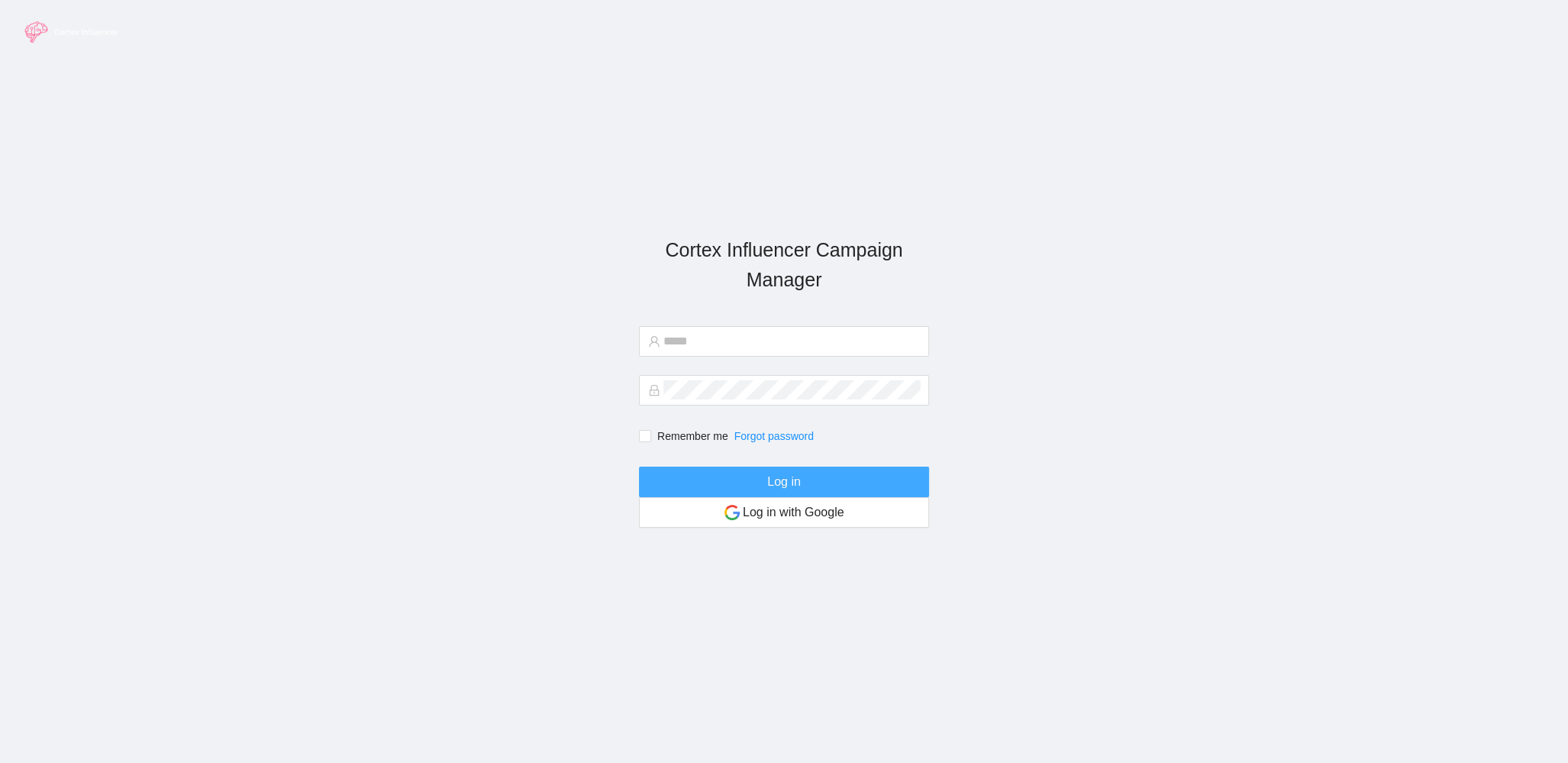
type input "**********"
click at [775, 482] on span "Log in" at bounding box center [784, 481] width 33 height 19
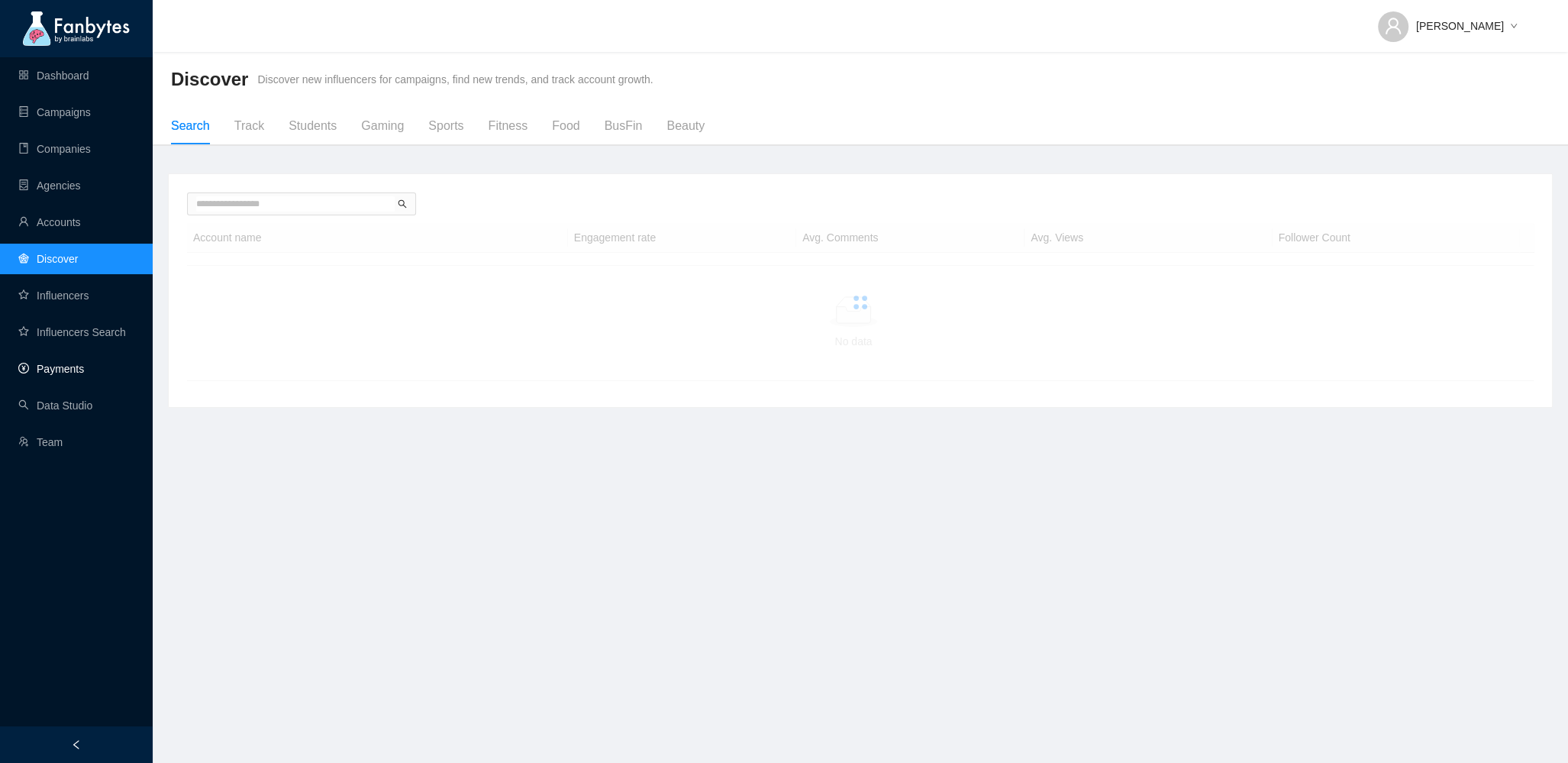
click at [39, 368] on link "Payments" at bounding box center [51, 369] width 66 height 12
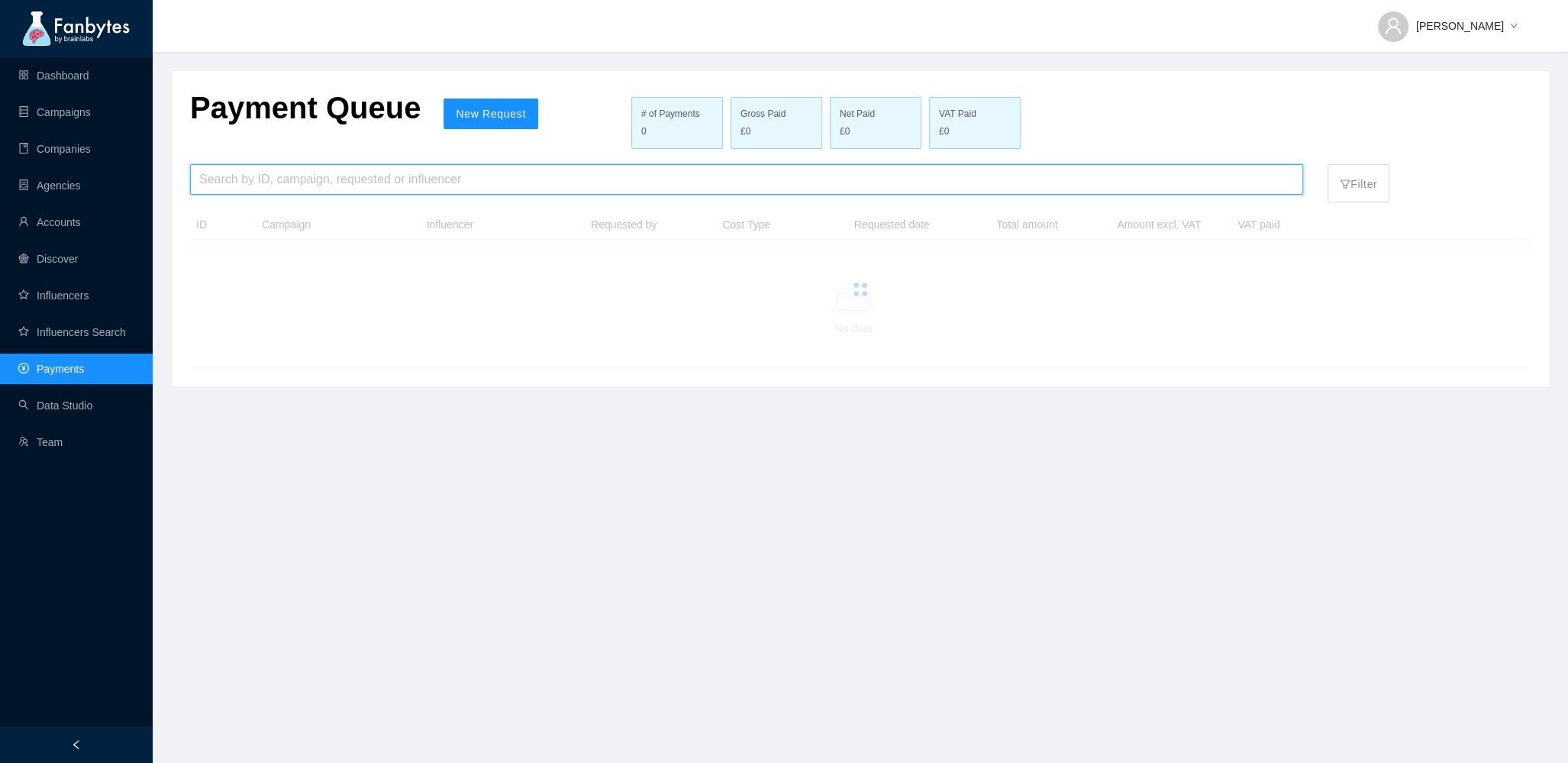
click at [220, 184] on input "search" at bounding box center [747, 179] width 1095 height 29
click at [24, 106] on link "Campaigns" at bounding box center [54, 112] width 73 height 12
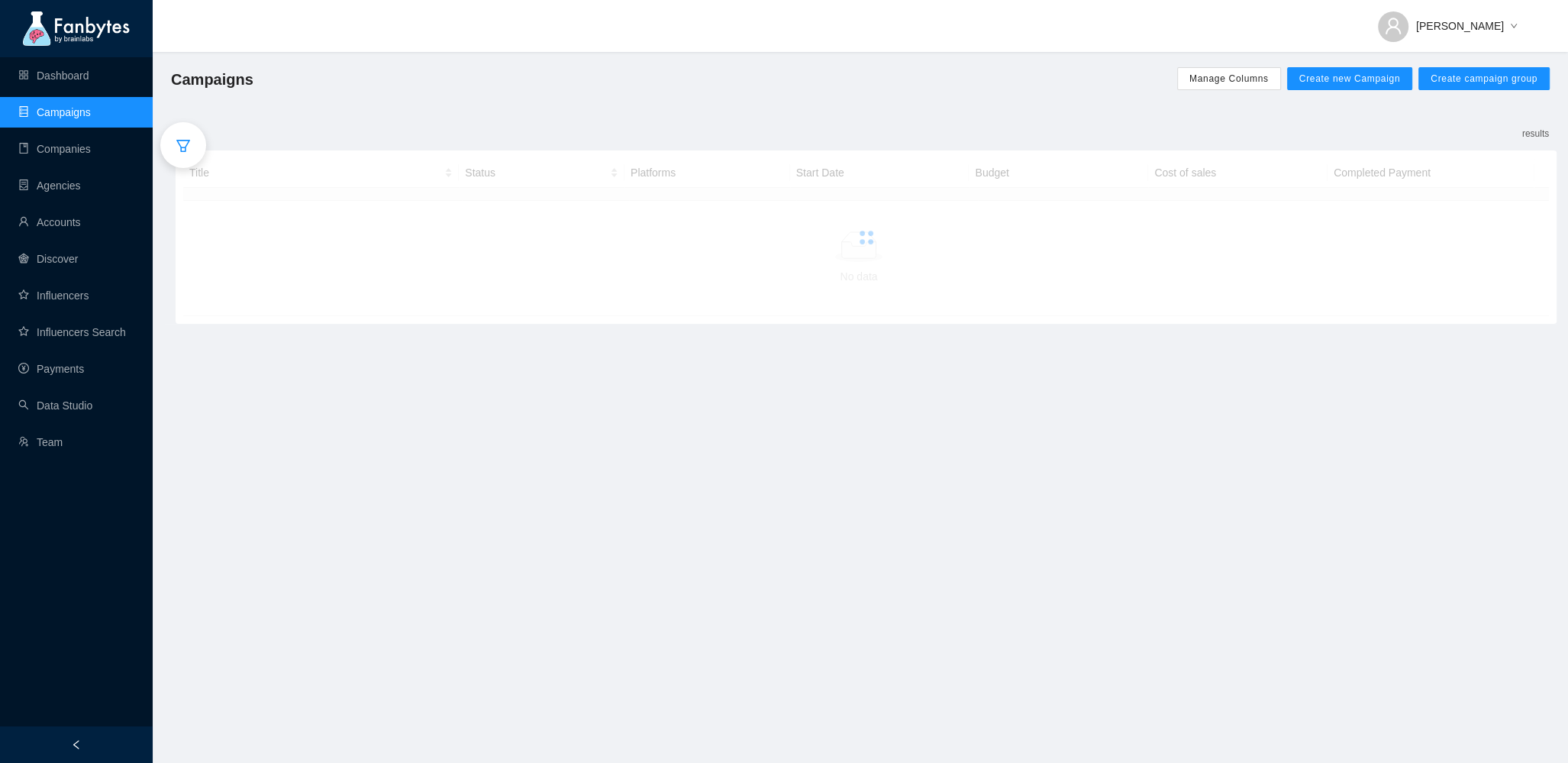
click at [178, 142] on icon "filter" at bounding box center [183, 145] width 15 height 15
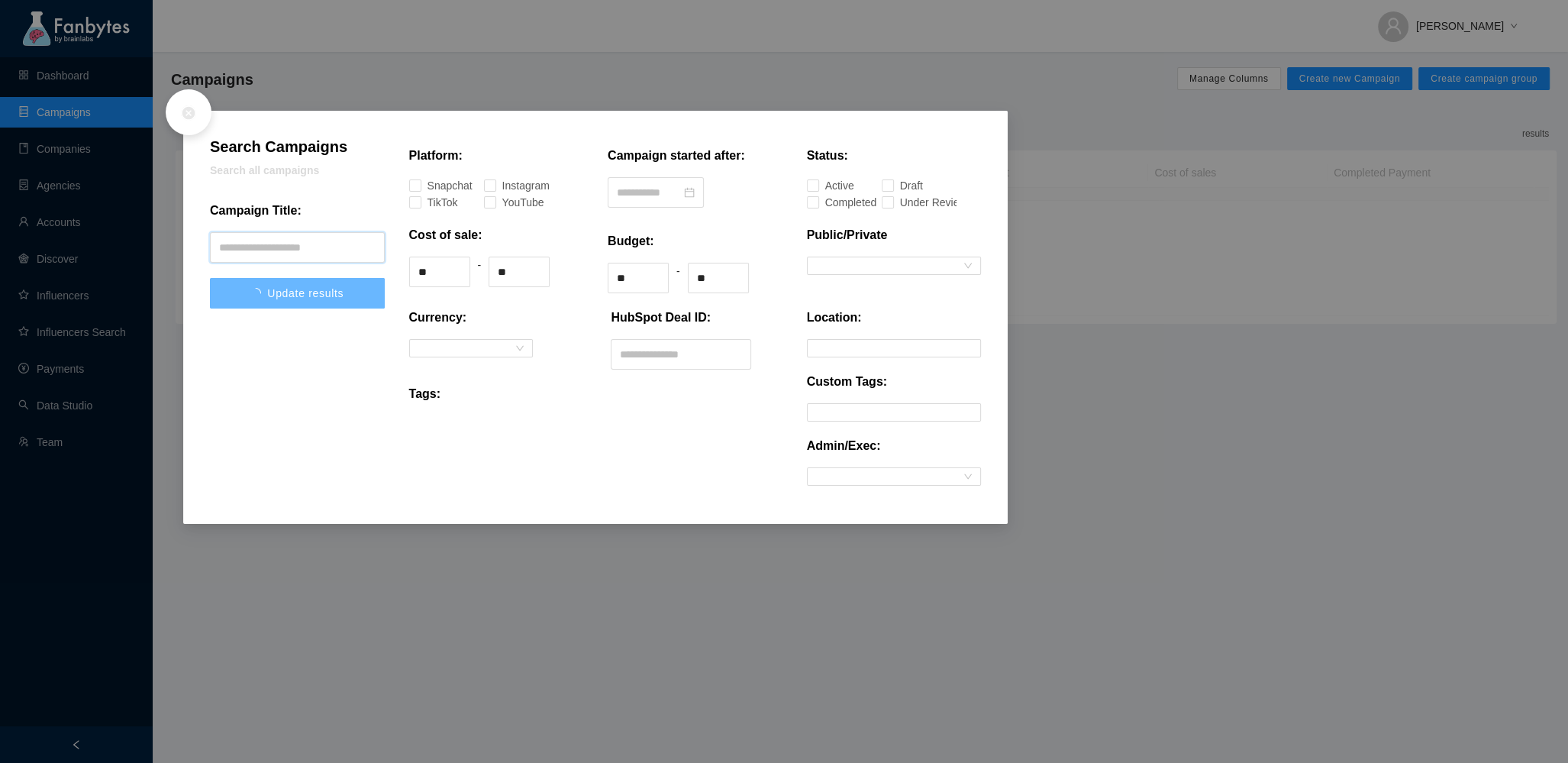
click at [310, 244] on input "text" at bounding box center [297, 247] width 175 height 31
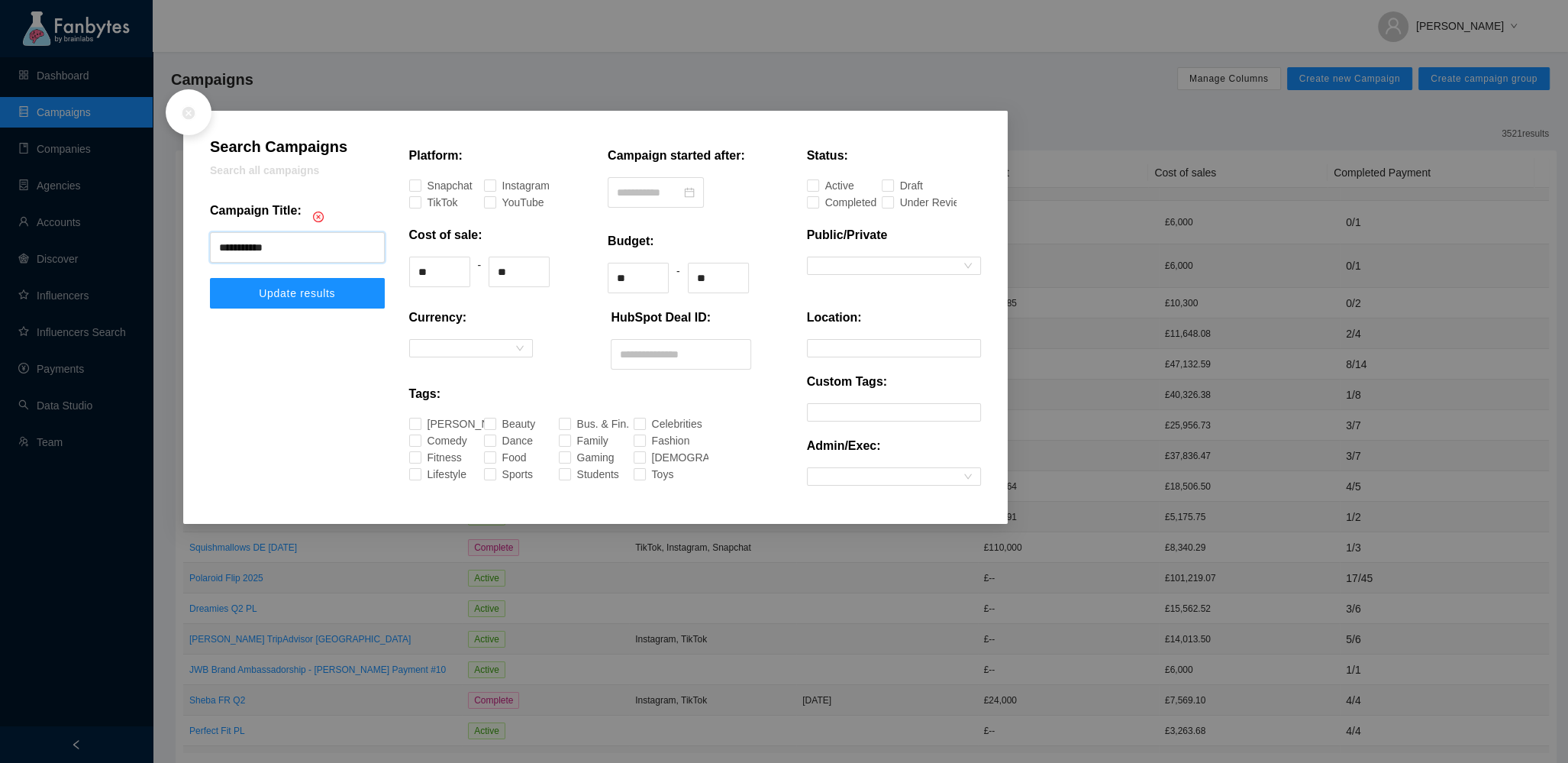
type input "**********"
click at [338, 317] on div at bounding box center [297, 405] width 199 height 192
click at [332, 313] on div at bounding box center [297, 405] width 199 height 192
click at [310, 270] on div "**********" at bounding box center [297, 228] width 199 height 162
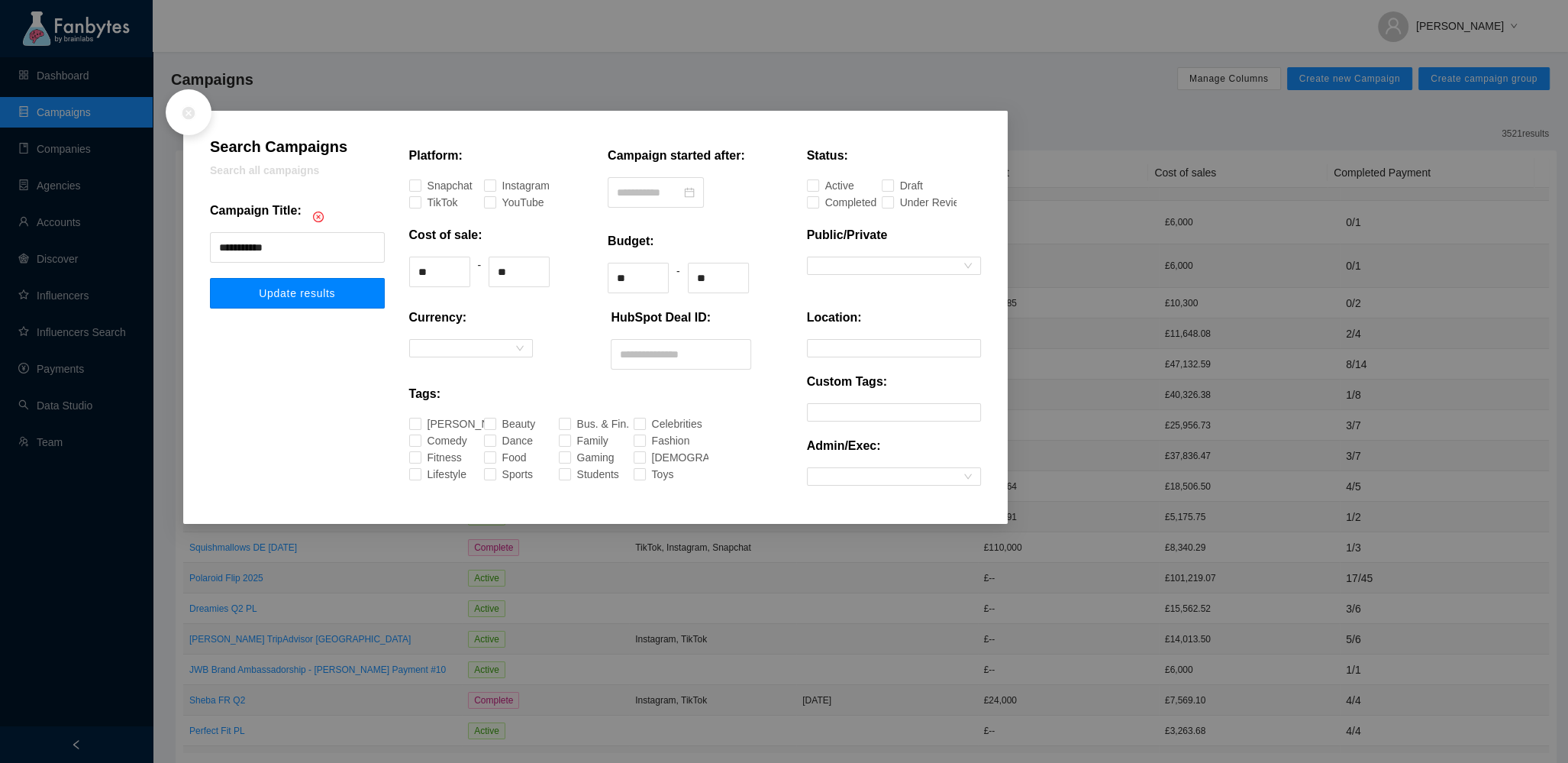
click at [310, 290] on span "Update results" at bounding box center [296, 293] width 76 height 12
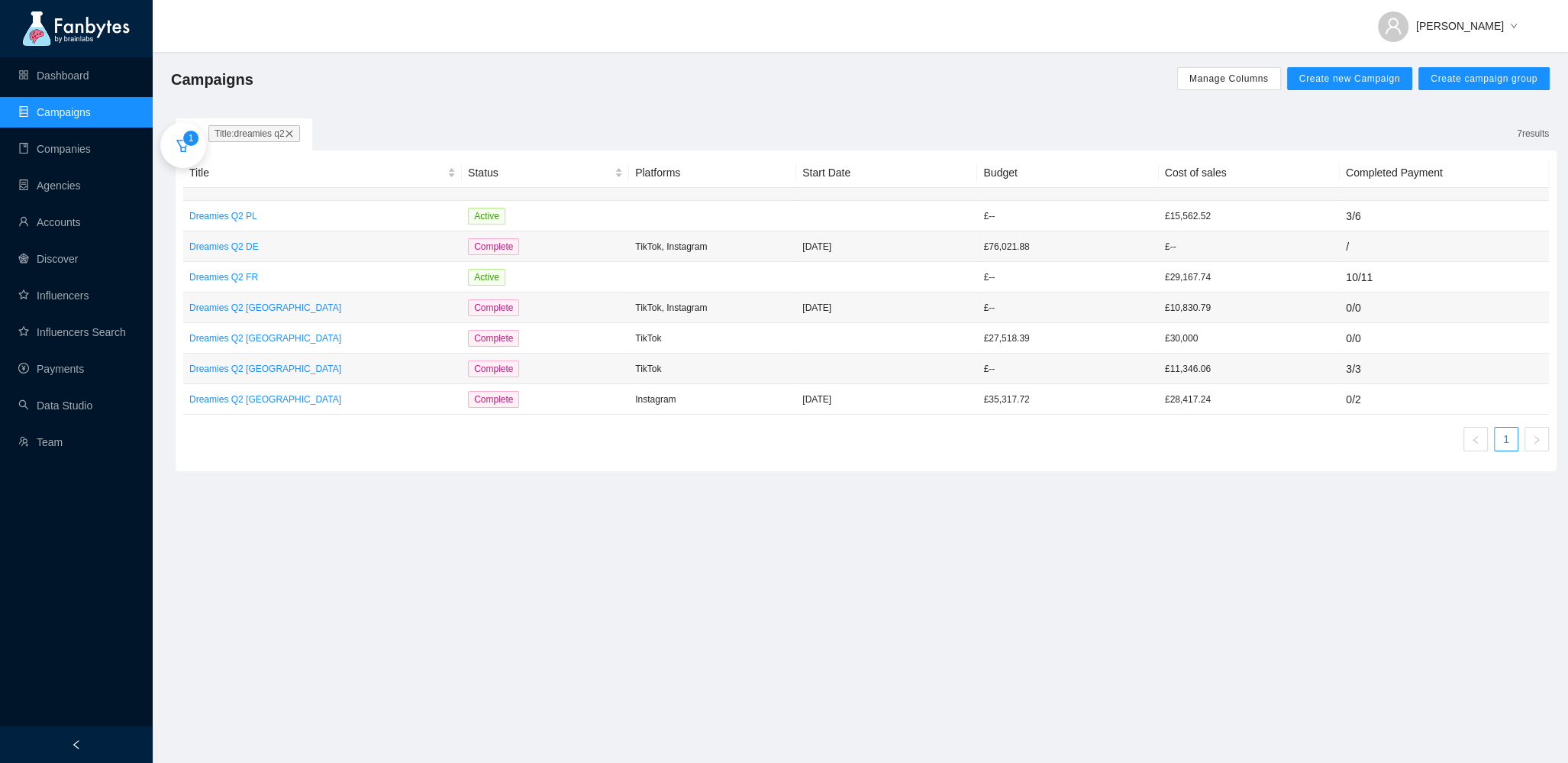
click at [298, 132] on span "Title: dreamies q2" at bounding box center [254, 133] width 92 height 17
click at [294, 133] on icon "close" at bounding box center [289, 134] width 9 height 9
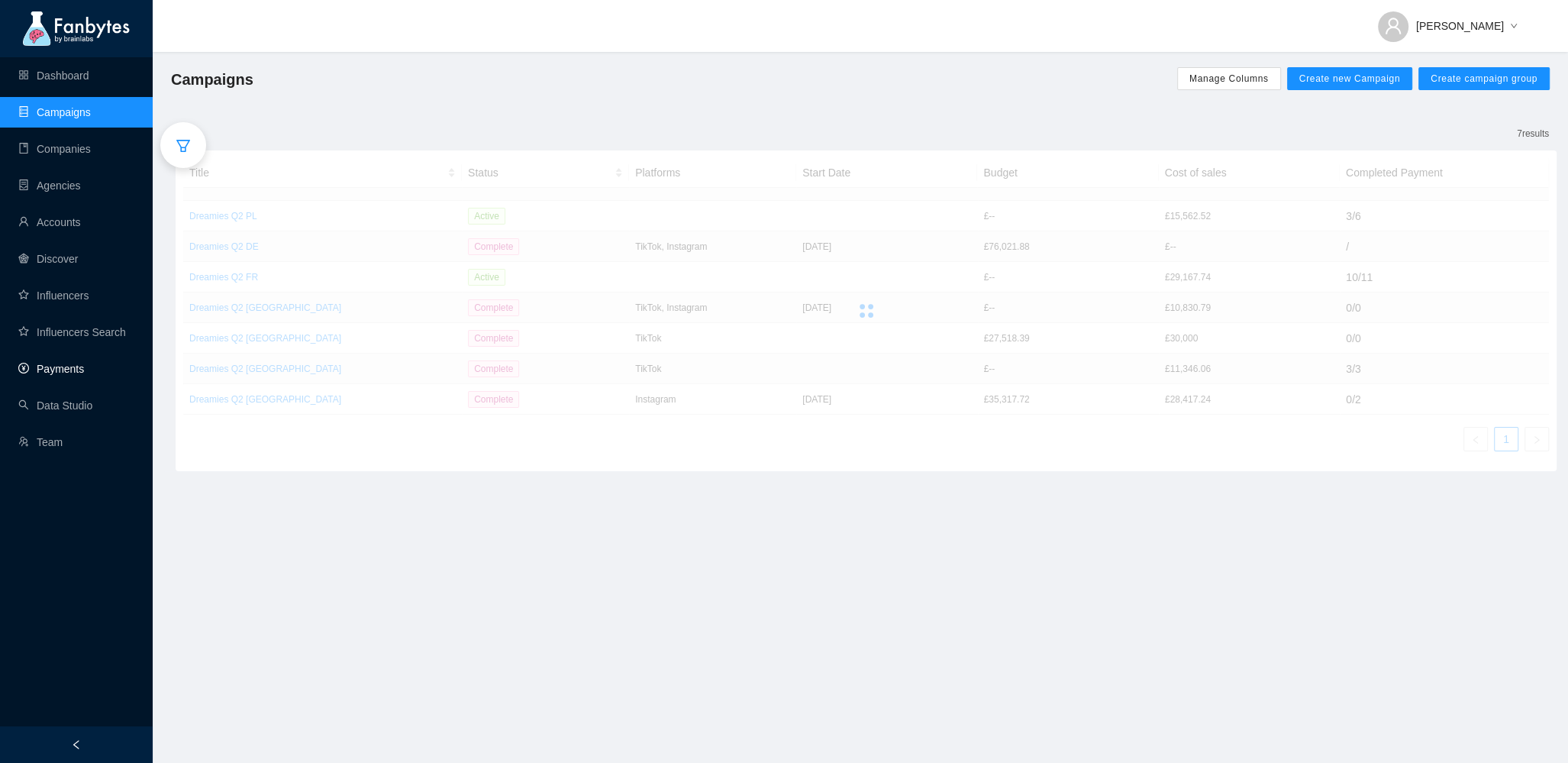
click at [52, 375] on link "Payments" at bounding box center [51, 369] width 66 height 12
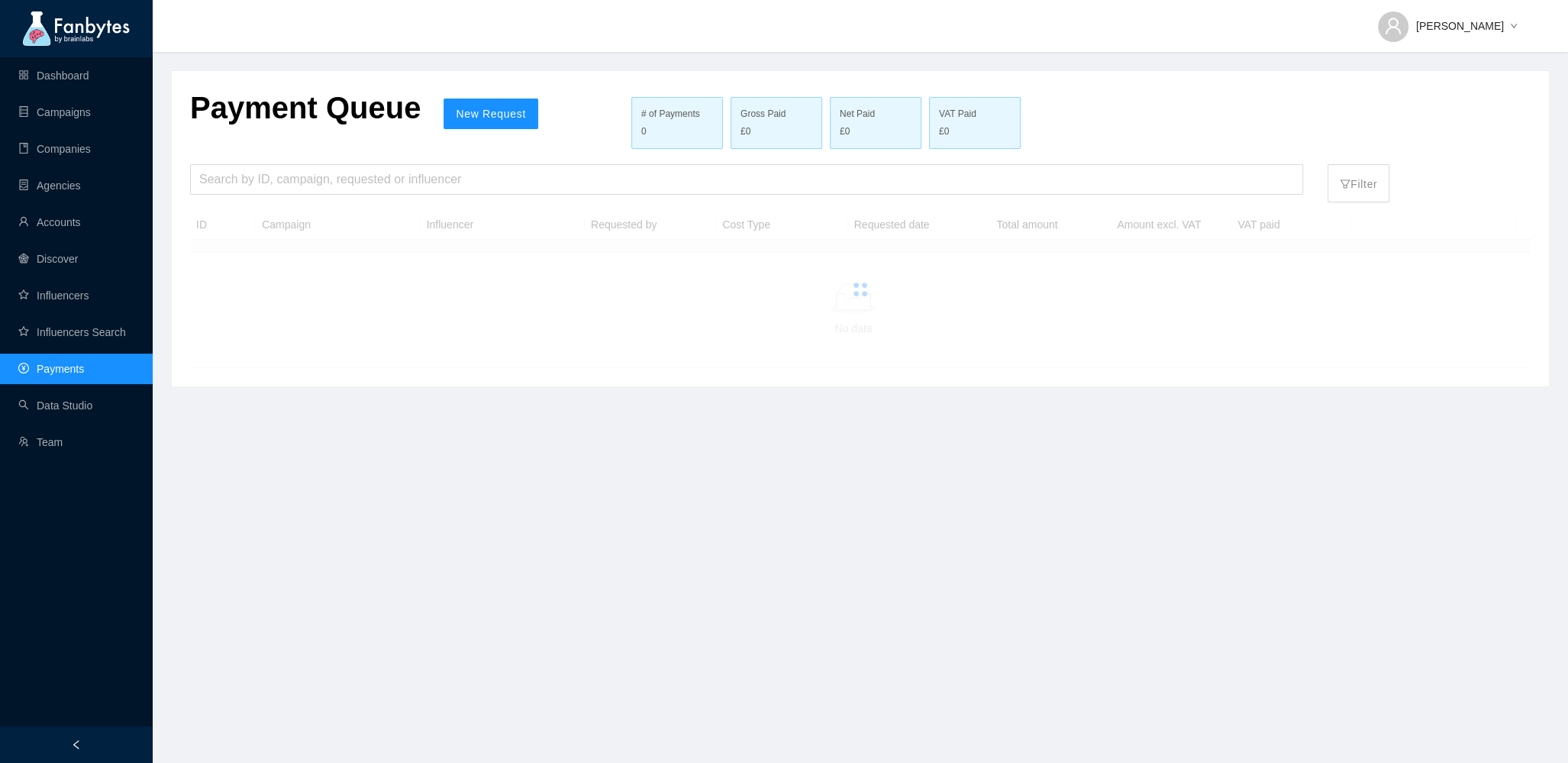
click at [287, 160] on div "Payment Queue New Request # of Payments 0 Gross Paid £0 Net Paid £0 VAT Paid £0…" at bounding box center [860, 228] width 1377 height 315
click at [288, 186] on input "search" at bounding box center [747, 179] width 1095 height 29
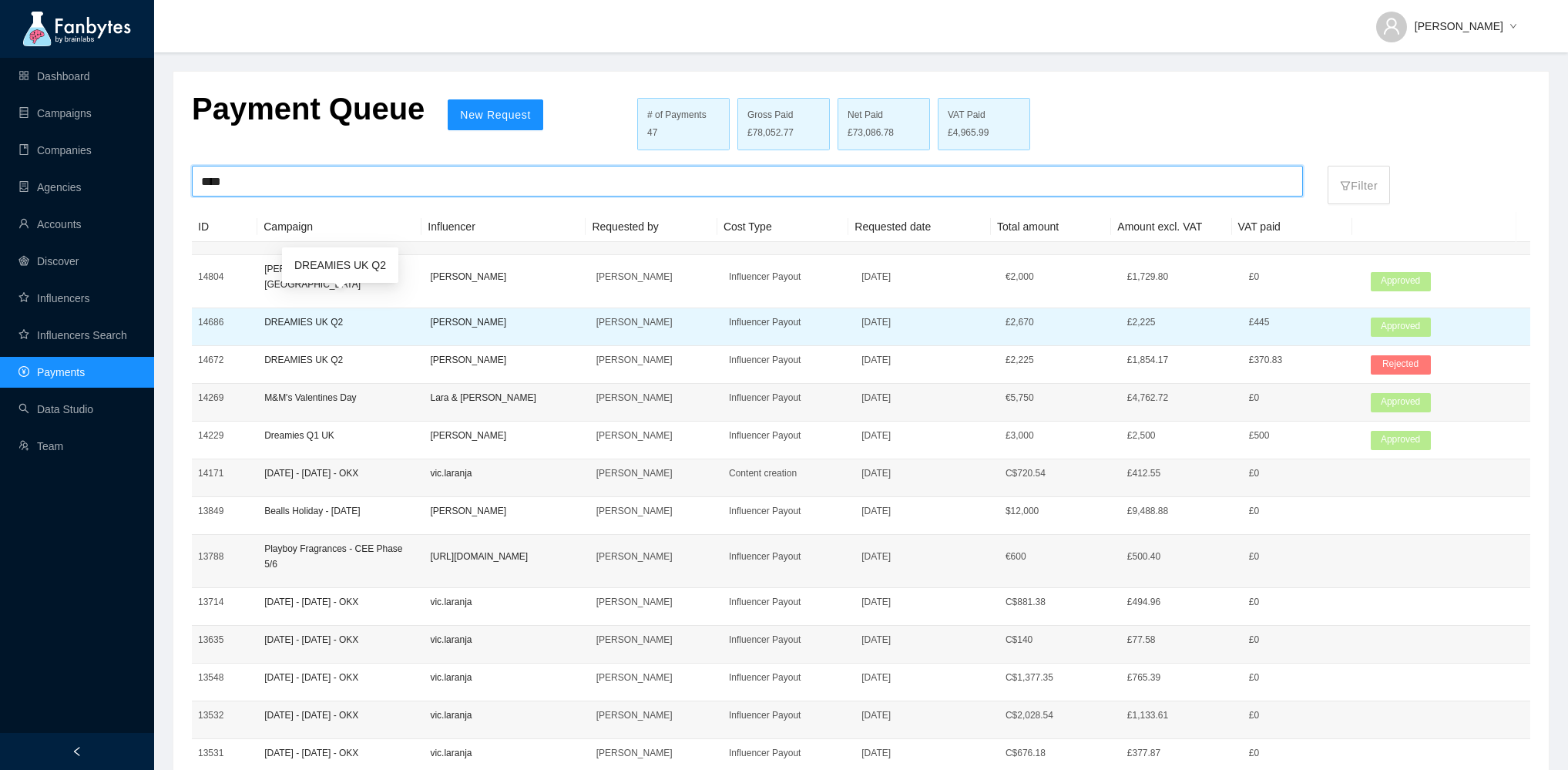
type input "****"
click at [346, 314] on p "DREAMIES UK Q2" at bounding box center [341, 321] width 154 height 15
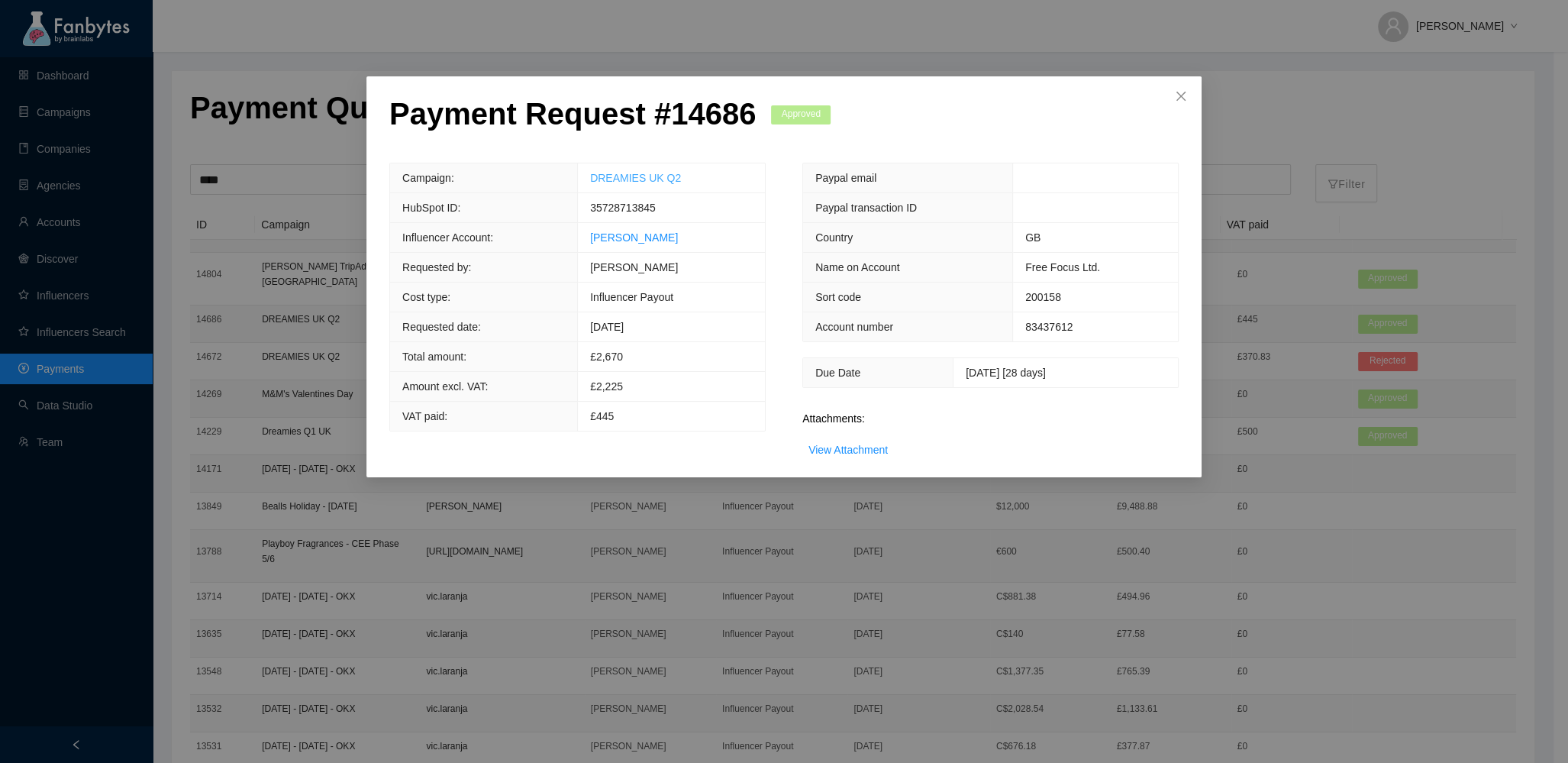
click at [610, 178] on link "DREAMIES UK Q2" at bounding box center [636, 178] width 91 height 12
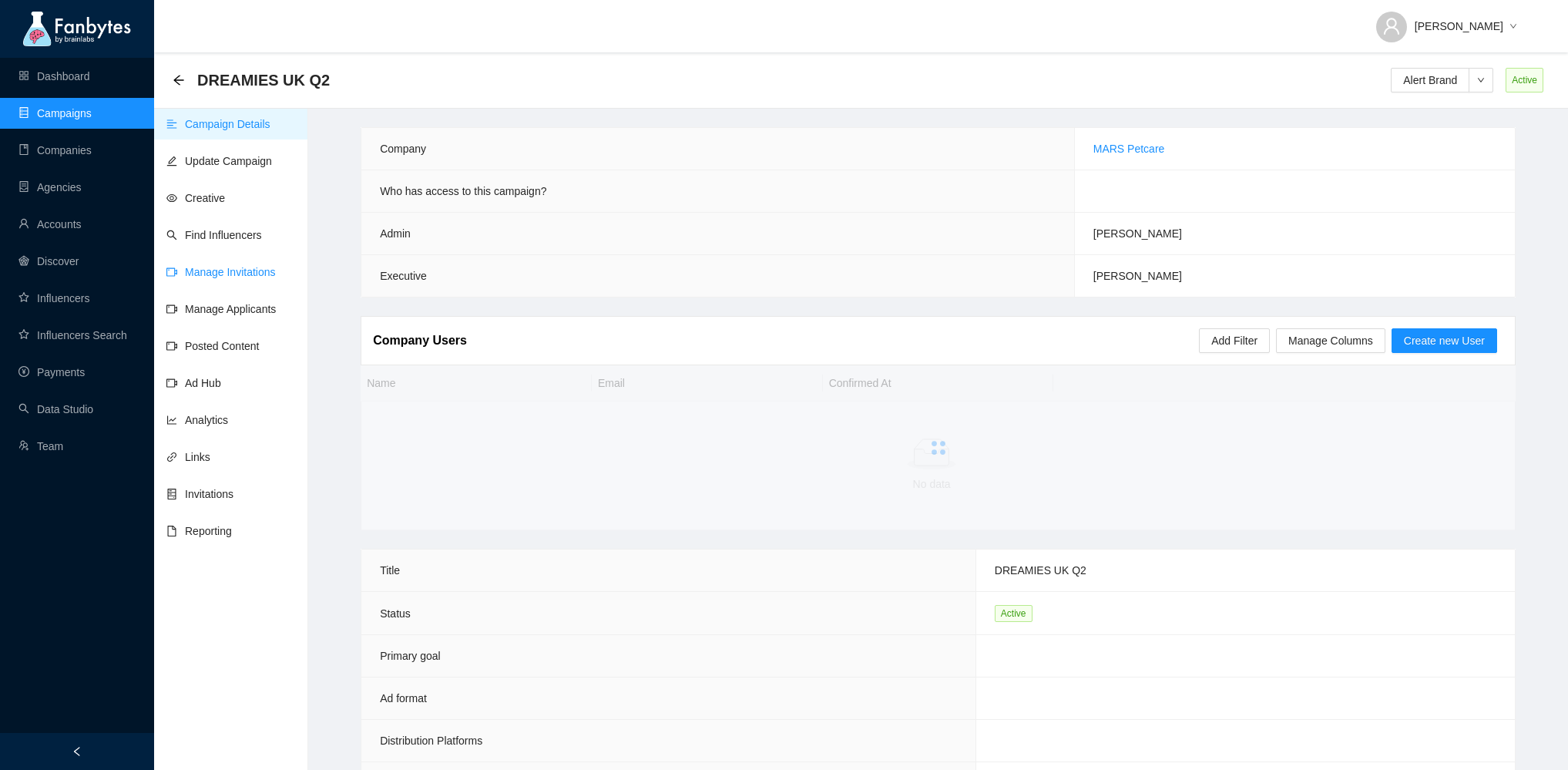
click at [203, 266] on link "Manage Invitations" at bounding box center [222, 272] width 109 height 12
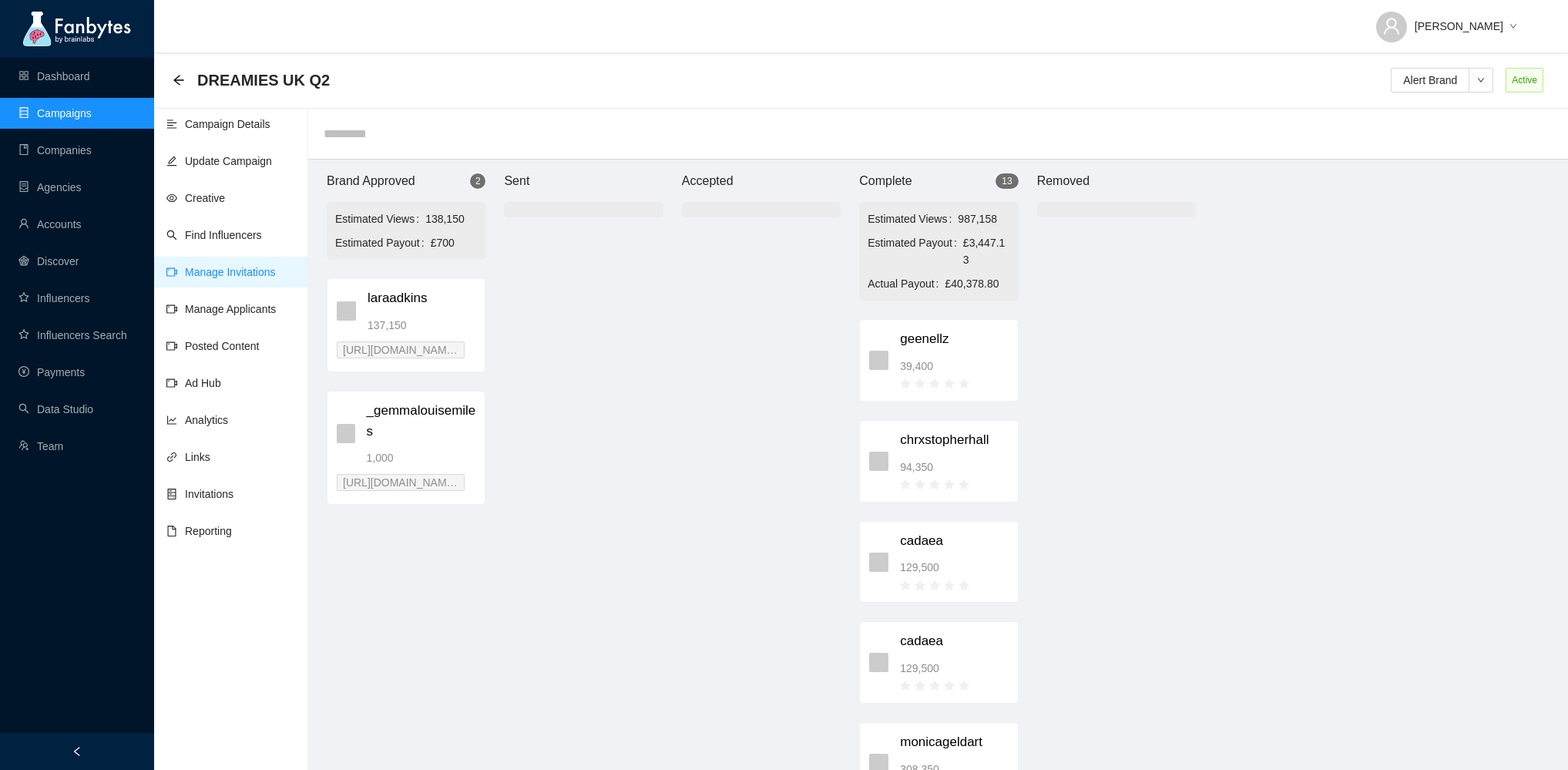
click at [221, 79] on span "DREAMIES UK Q2" at bounding box center [263, 80] width 132 height 25
copy div "DREAMIES UK Q2 Alert Brand"
click at [68, 119] on link "Campaigns" at bounding box center [55, 113] width 73 height 12
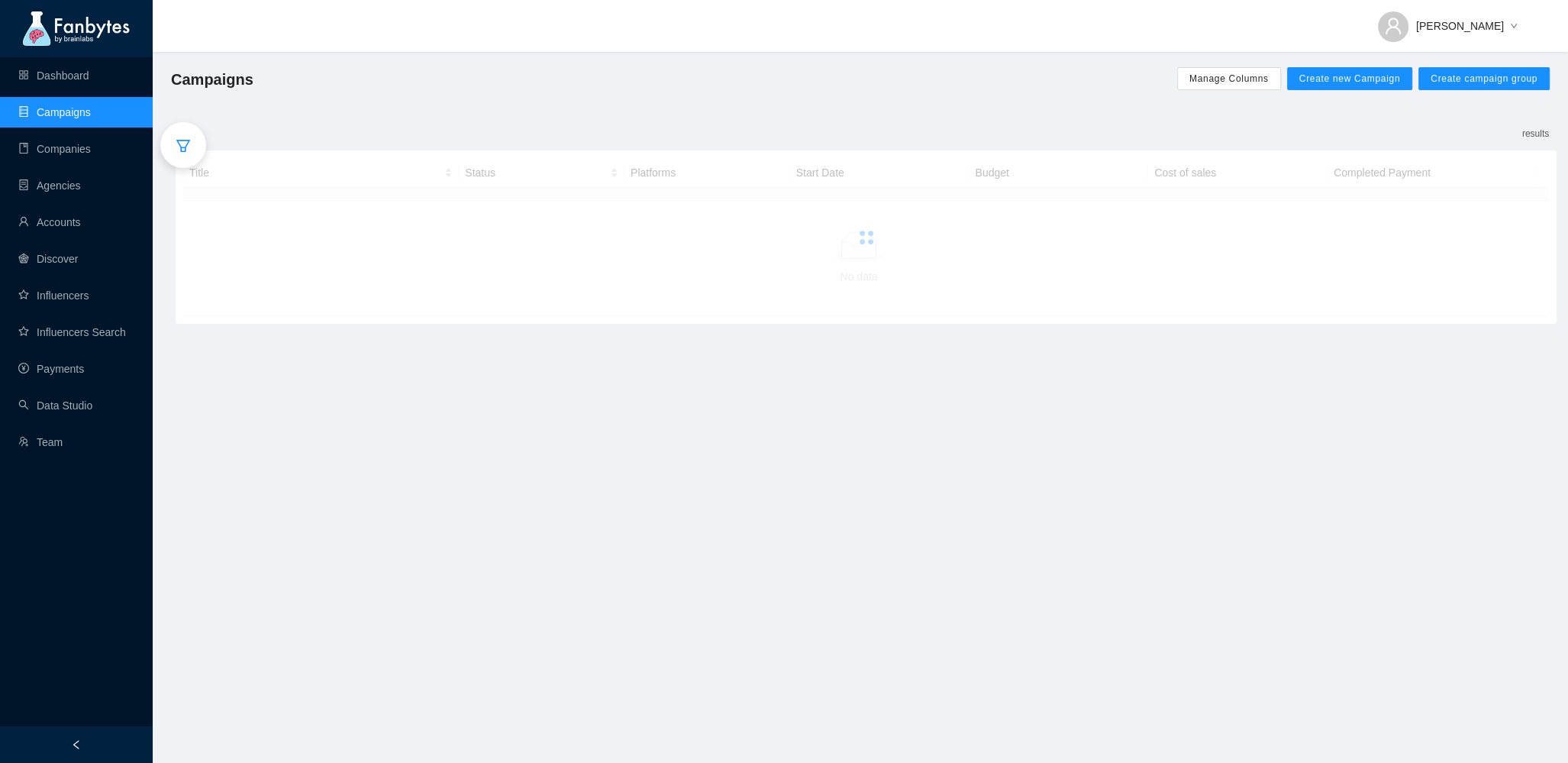
click at [183, 146] on icon "filter" at bounding box center [183, 145] width 15 height 15
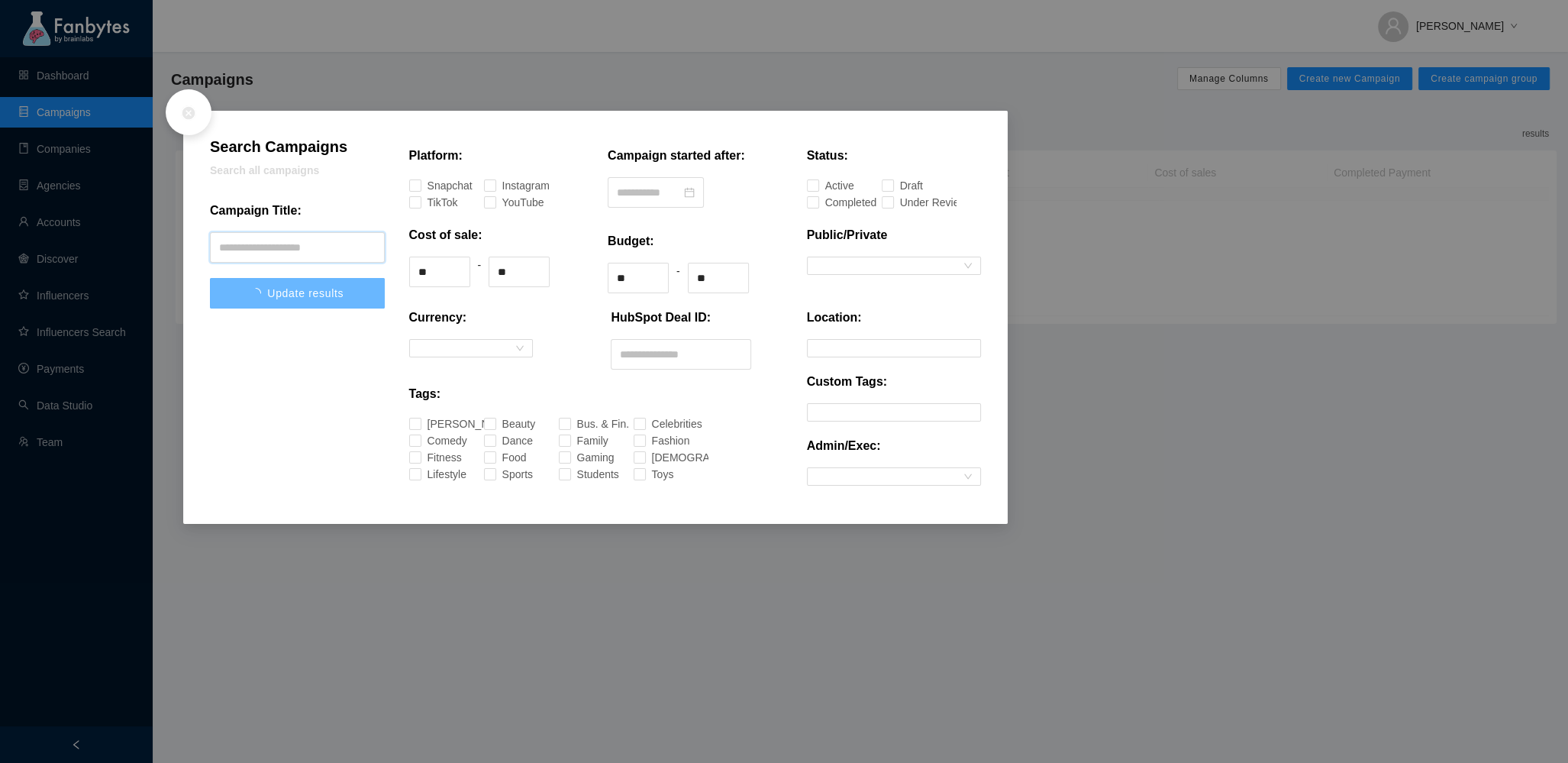
click at [261, 262] on input "text" at bounding box center [297, 247] width 175 height 31
paste input "**********"
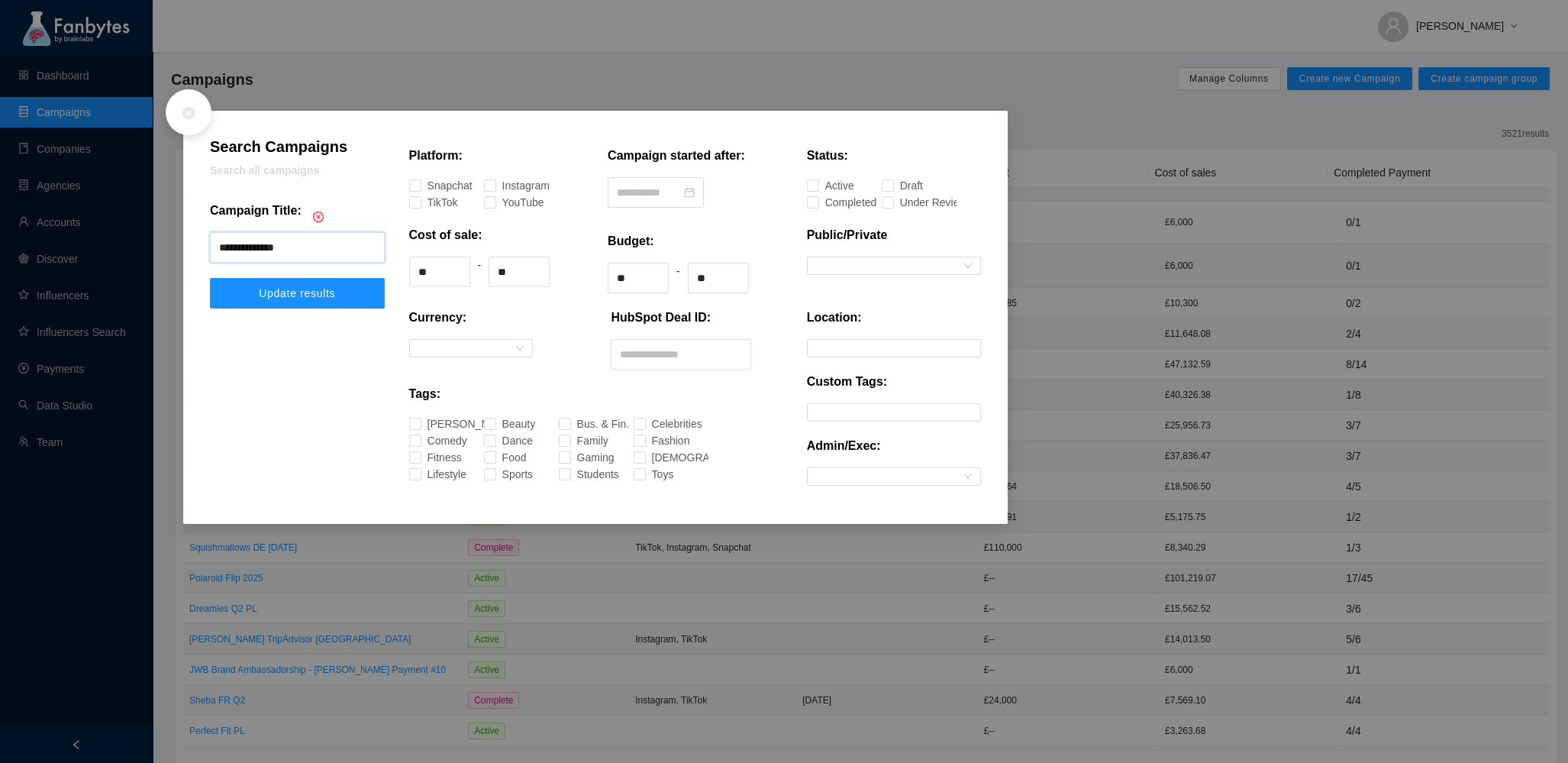
type input "**********"
click at [210, 278] on button "Update results" at bounding box center [297, 293] width 175 height 31
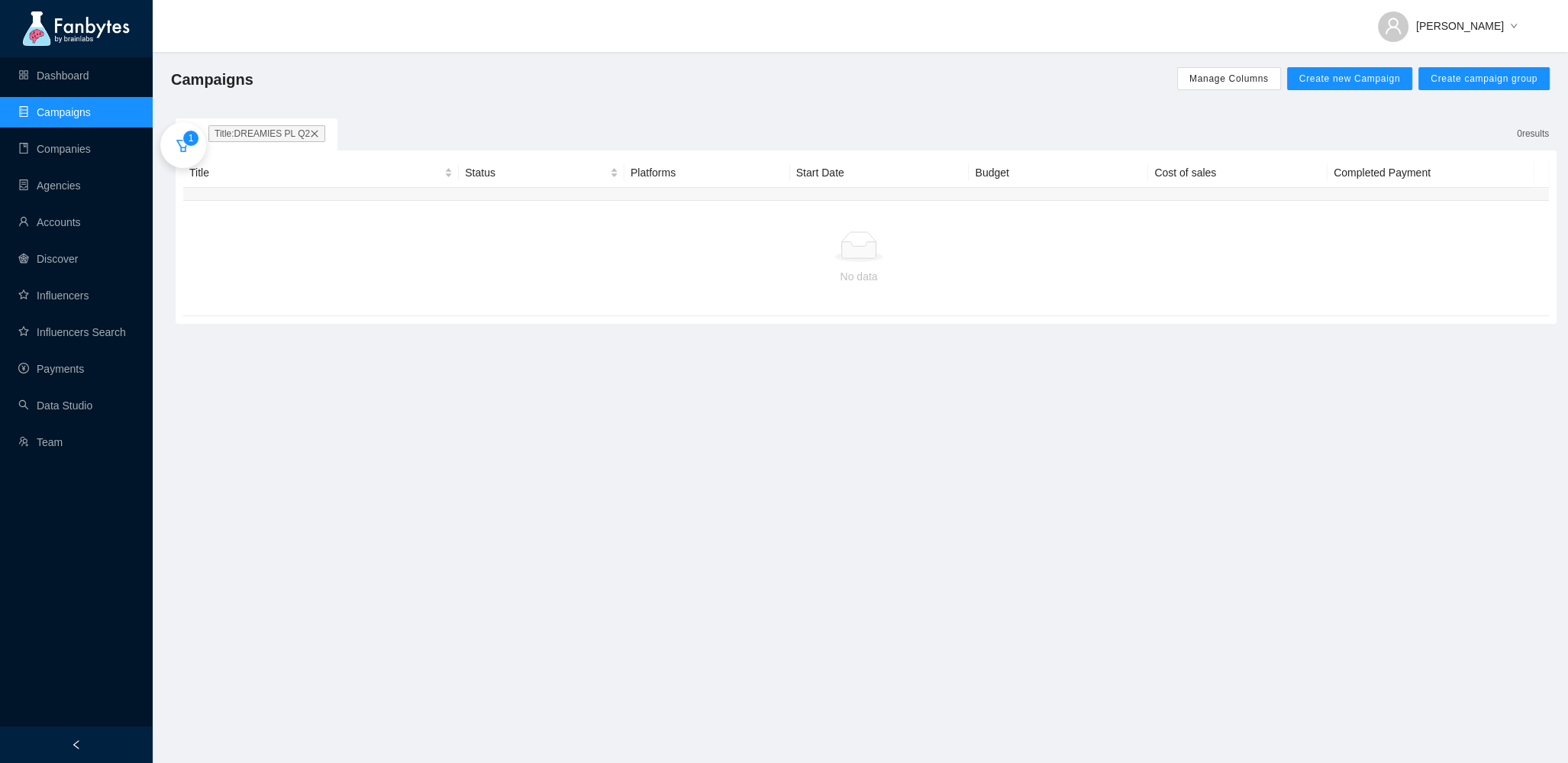
click at [315, 130] on icon "close" at bounding box center [314, 134] width 9 height 9
click at [58, 375] on link "Payments" at bounding box center [51, 369] width 66 height 12
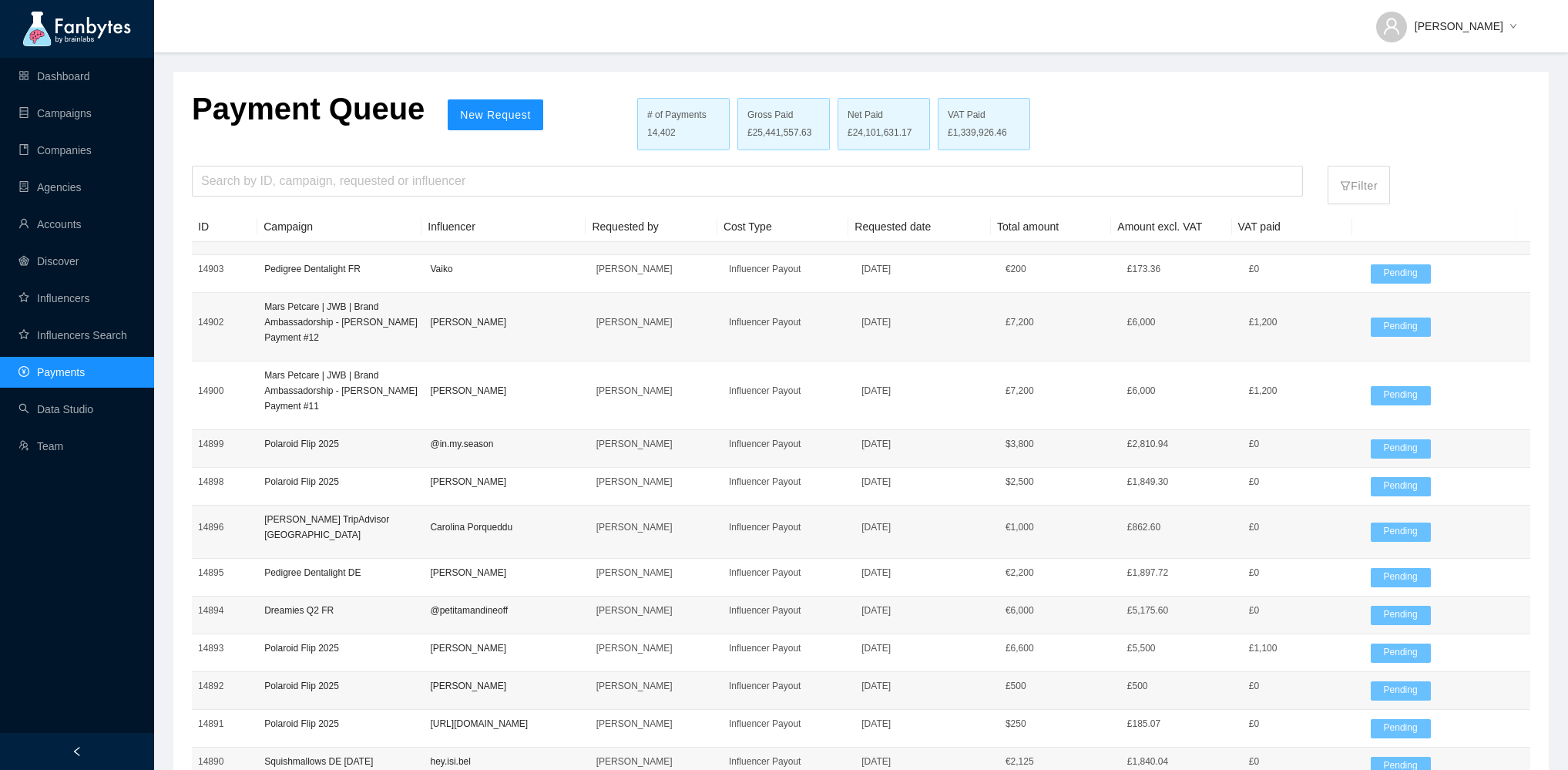
click at [324, 161] on div "Payment Queue New Request # of Payments 14,402 Gross Paid £25,441,557.63 Net Pa…" at bounding box center [861, 475] width 1376 height 808
click at [304, 178] on input "search" at bounding box center [748, 181] width 1093 height 29
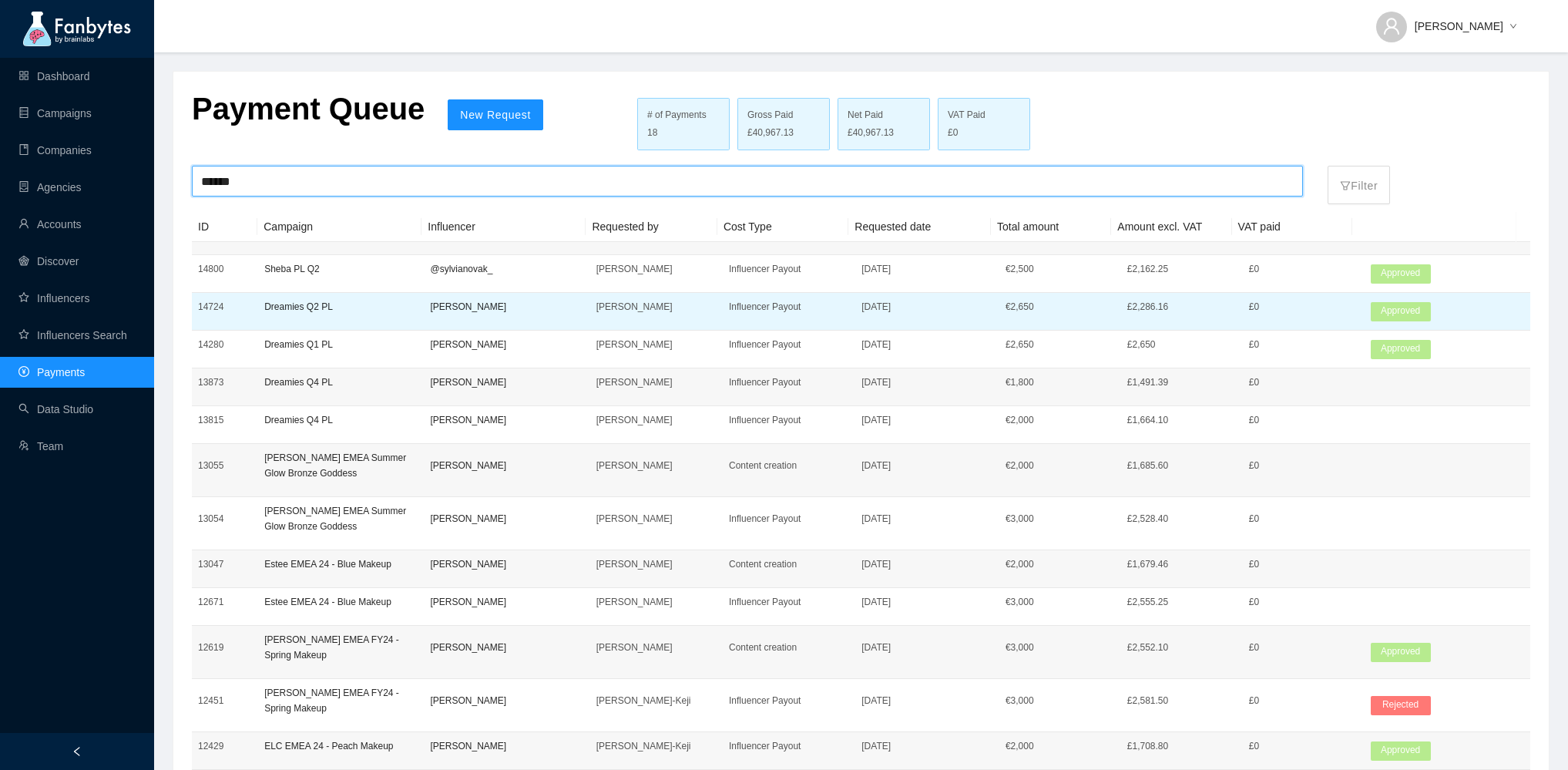
type input "******"
click at [351, 316] on td "Dreamies Q2 PL" at bounding box center [341, 312] width 166 height 38
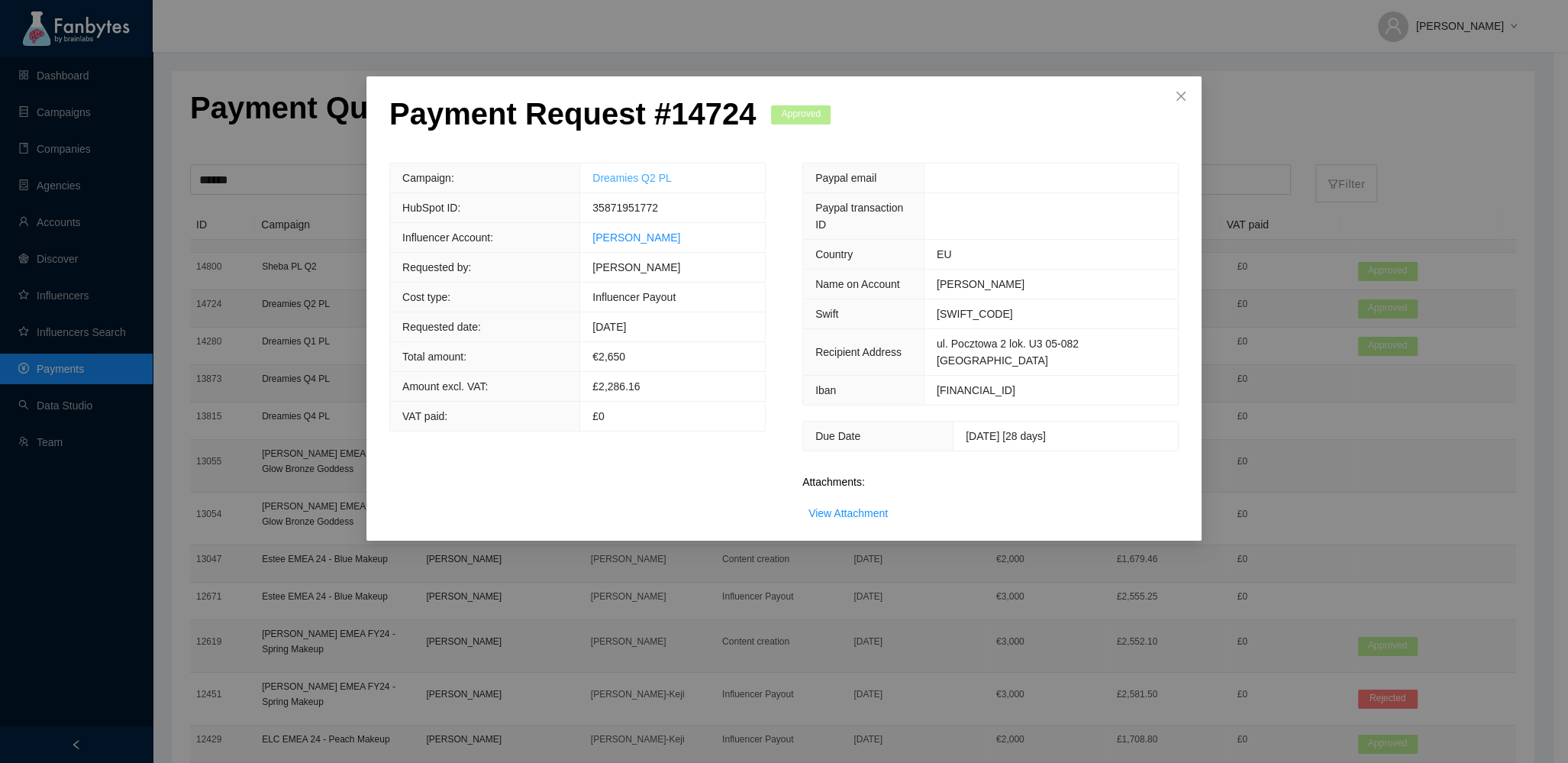
click at [627, 178] on link "Dreamies Q2 PL" at bounding box center [631, 178] width 79 height 12
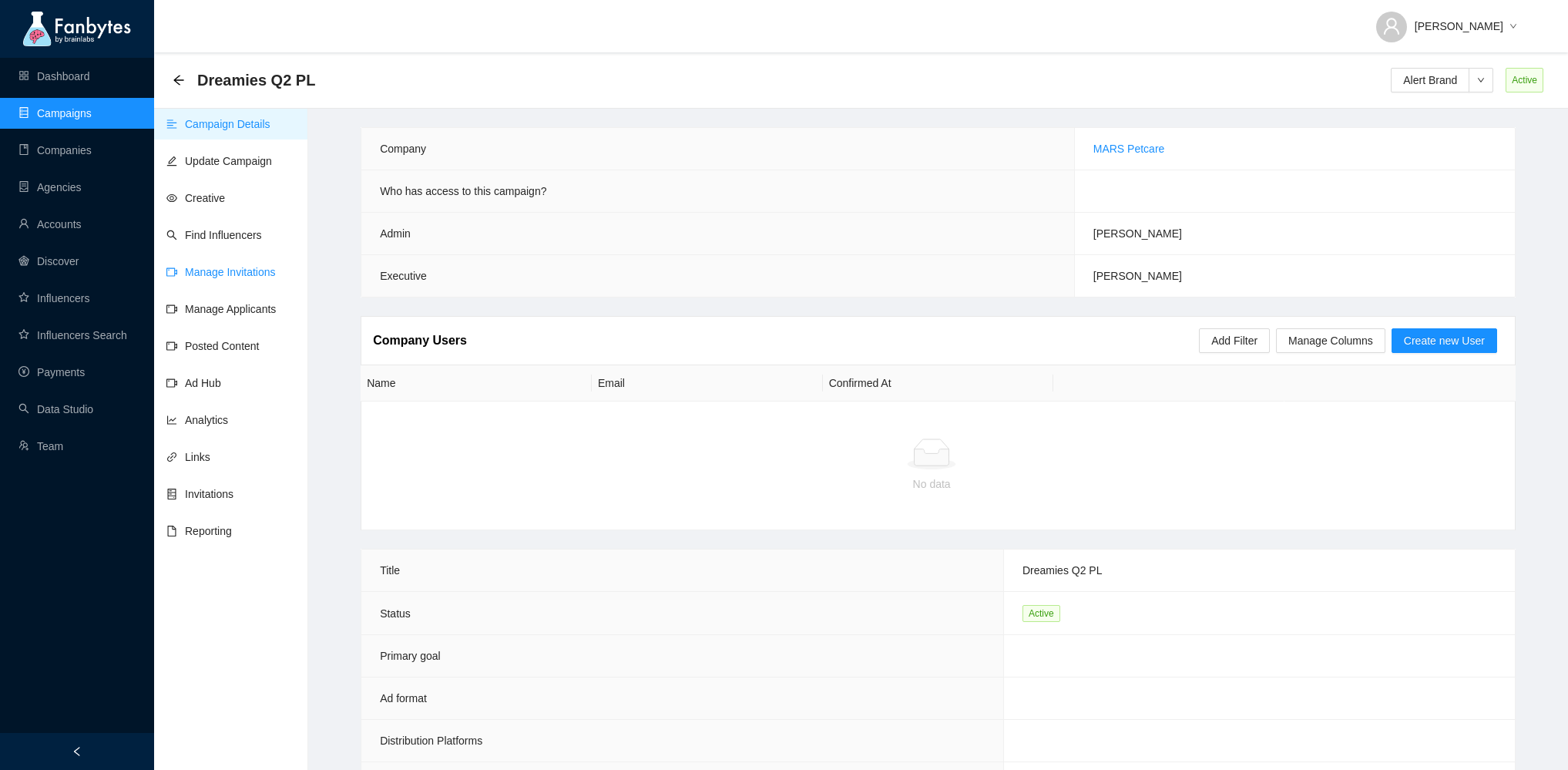
click at [251, 271] on link "Manage Invitations" at bounding box center [222, 272] width 109 height 12
